Goal: Find specific page/section: Find specific page/section

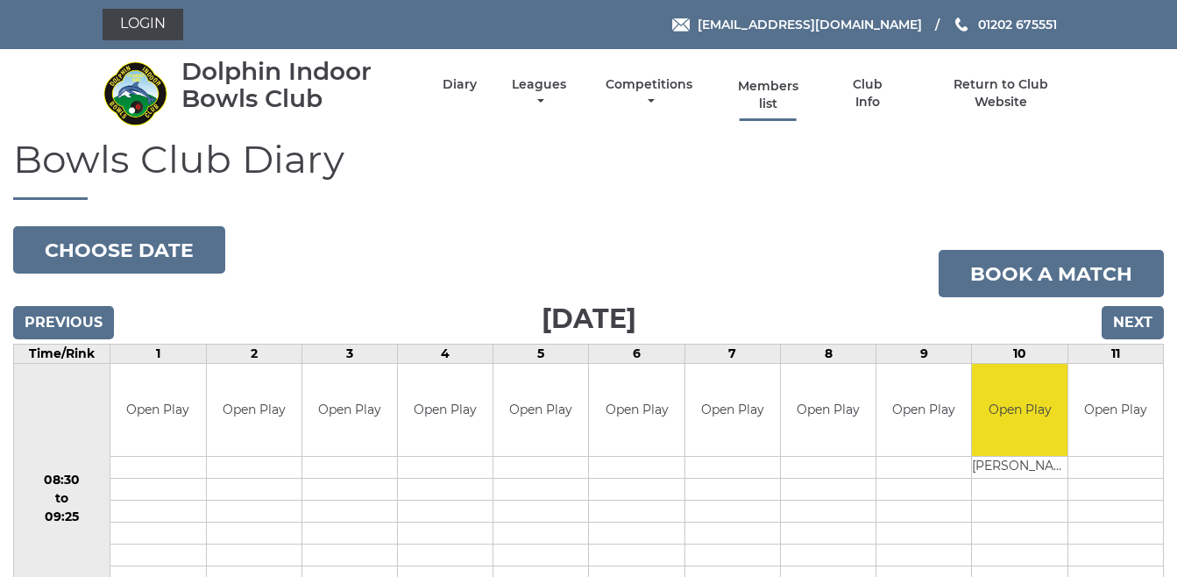
click at [770, 86] on link "Members list" at bounding box center [767, 95] width 81 height 34
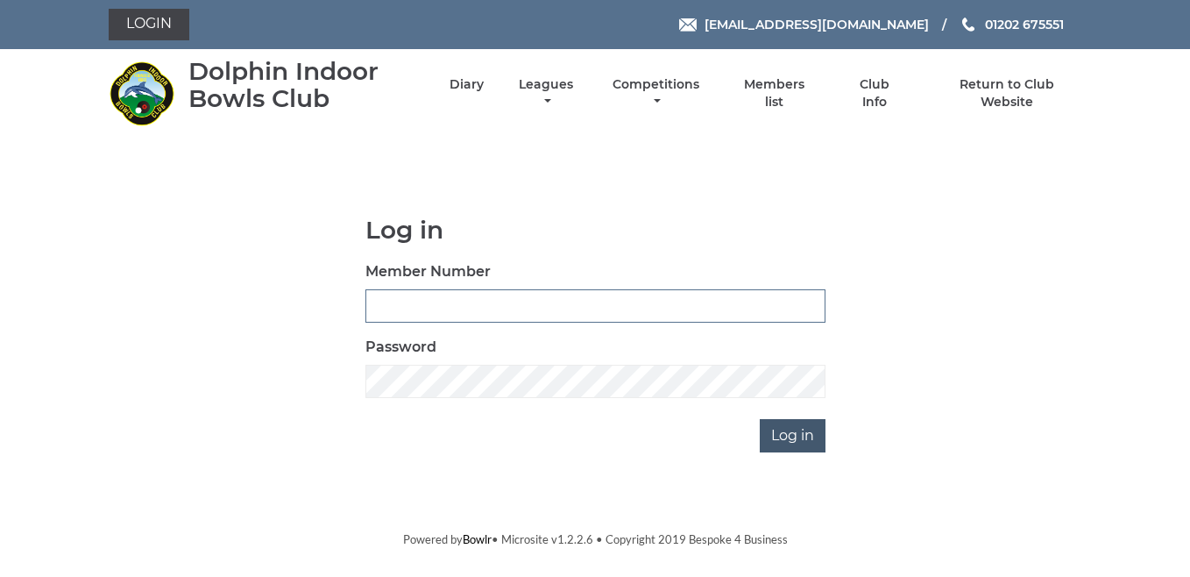
type input "3327"
click at [792, 436] on input "Log in" at bounding box center [793, 435] width 66 height 33
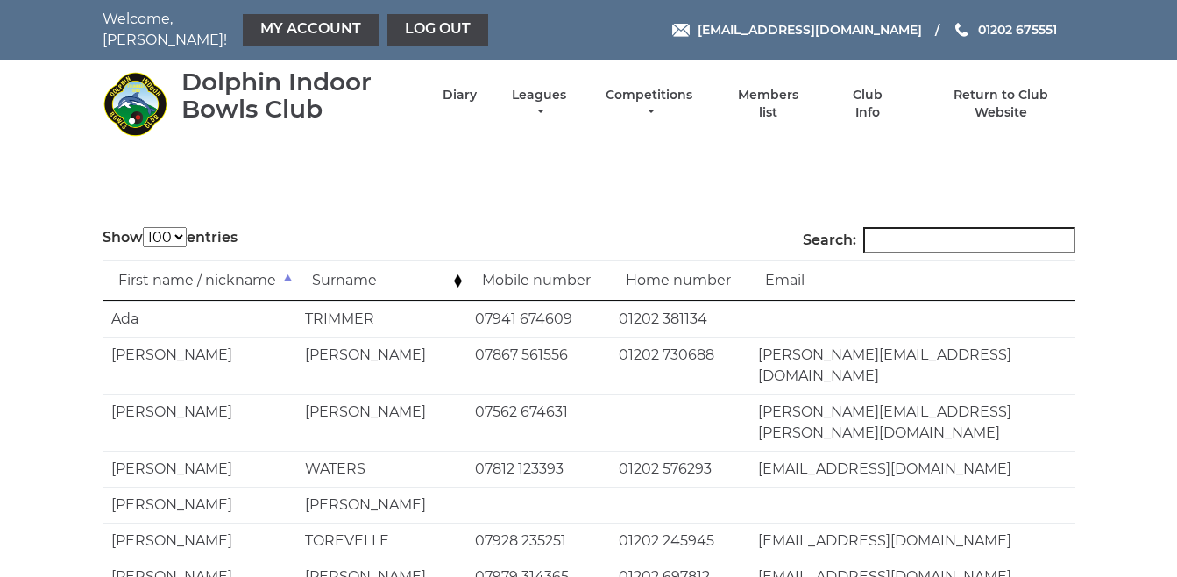
select select "100"
click at [907, 230] on input "Search:" at bounding box center [969, 240] width 212 height 26
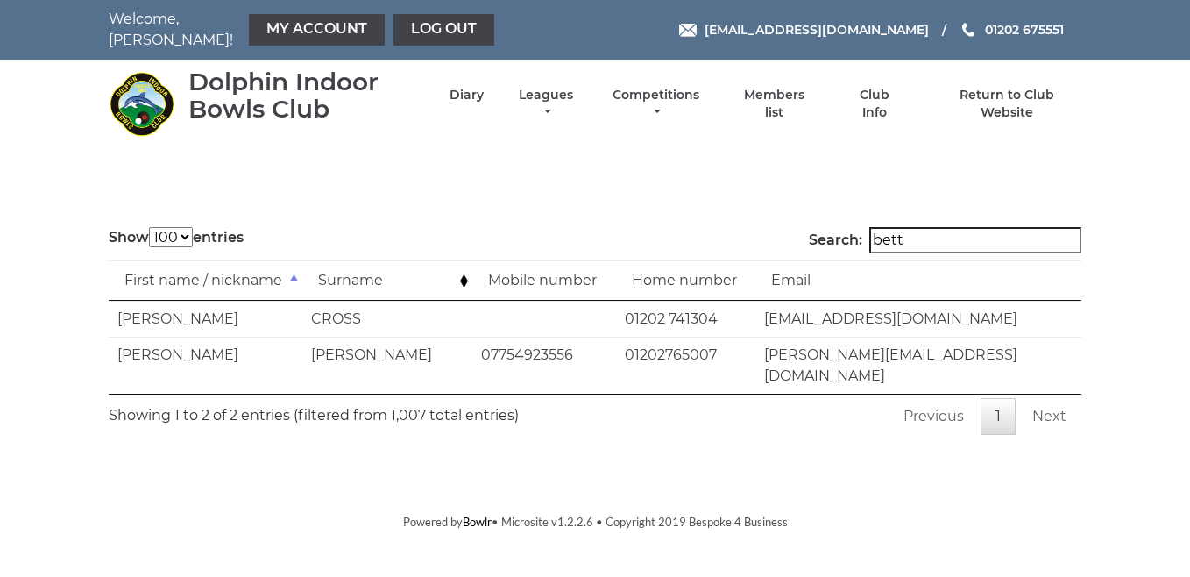
type input "[PERSON_NAME]"
